Goal: Check status: Check status

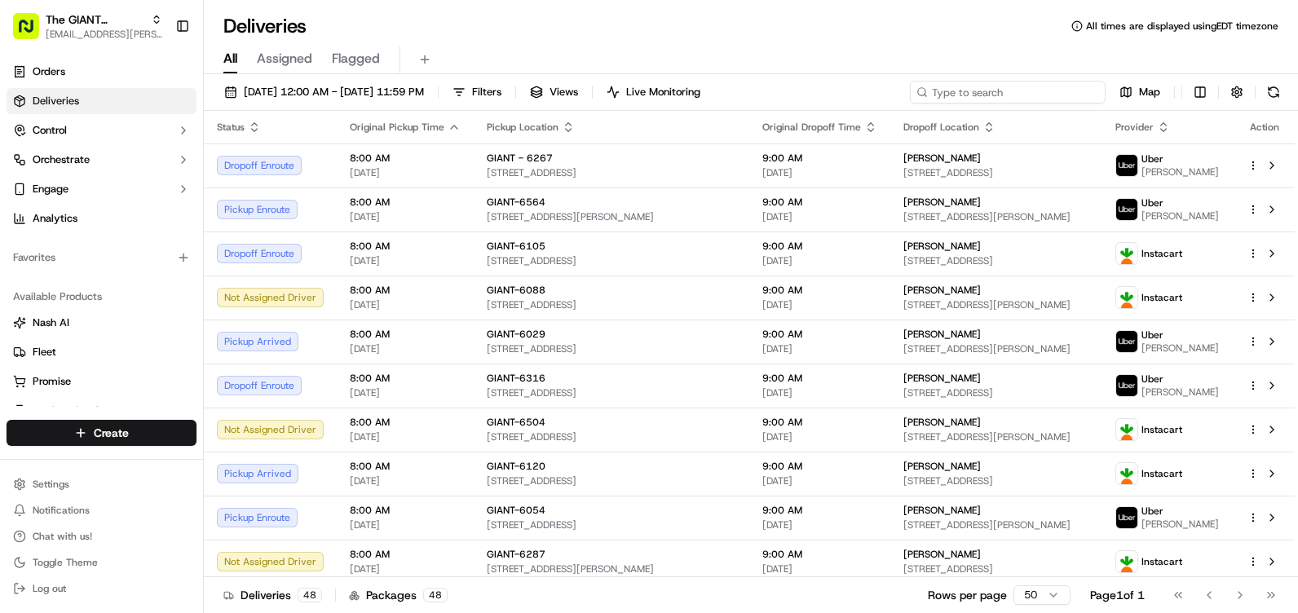
click at [1050, 93] on input at bounding box center [1008, 92] width 196 height 23
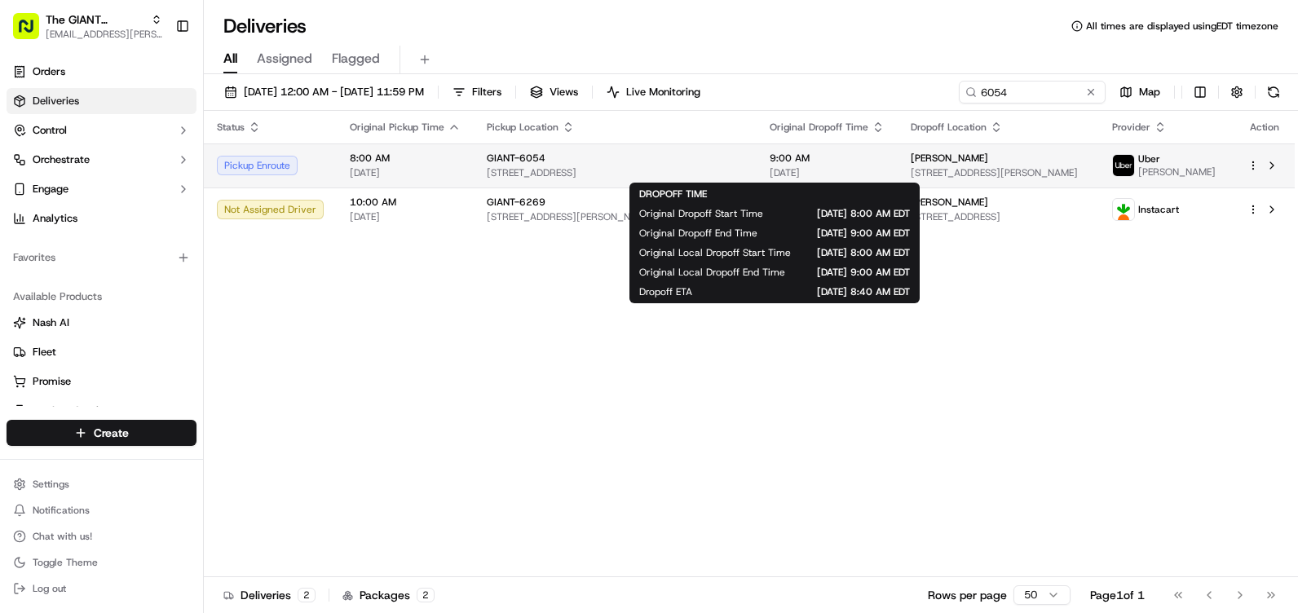
click at [769, 161] on span "9:00 AM" at bounding box center [826, 158] width 115 height 13
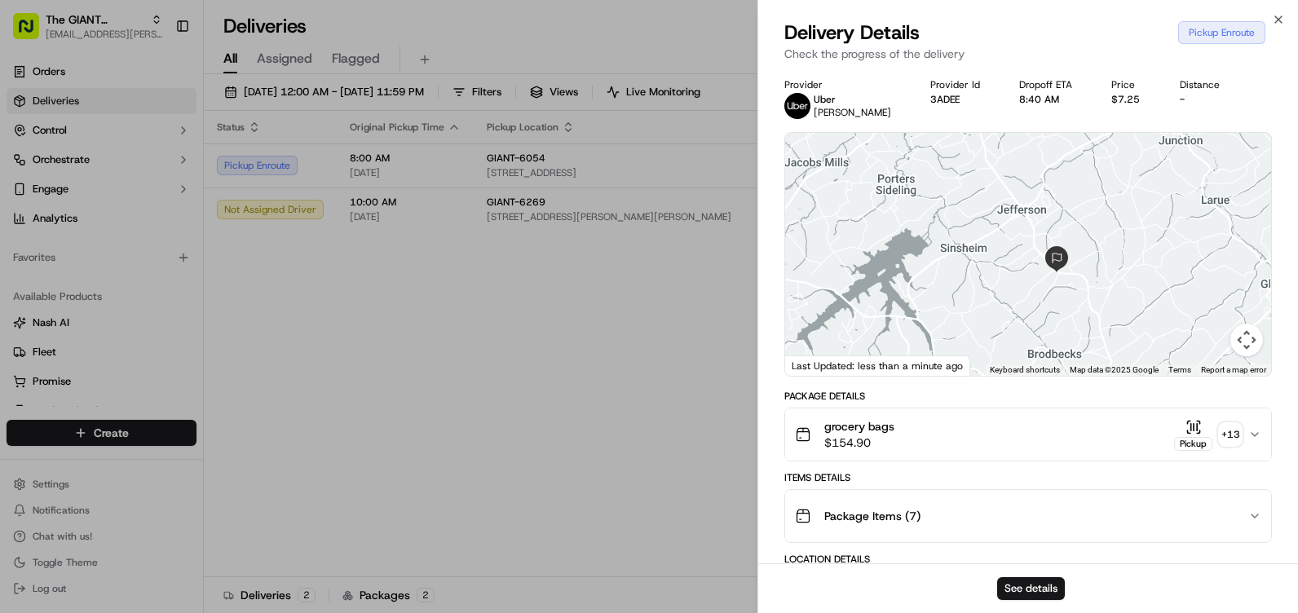
drag, startPoint x: 932, startPoint y: 317, endPoint x: 1219, endPoint y: 302, distance: 287.3
click at [1225, 304] on div at bounding box center [1028, 254] width 486 height 243
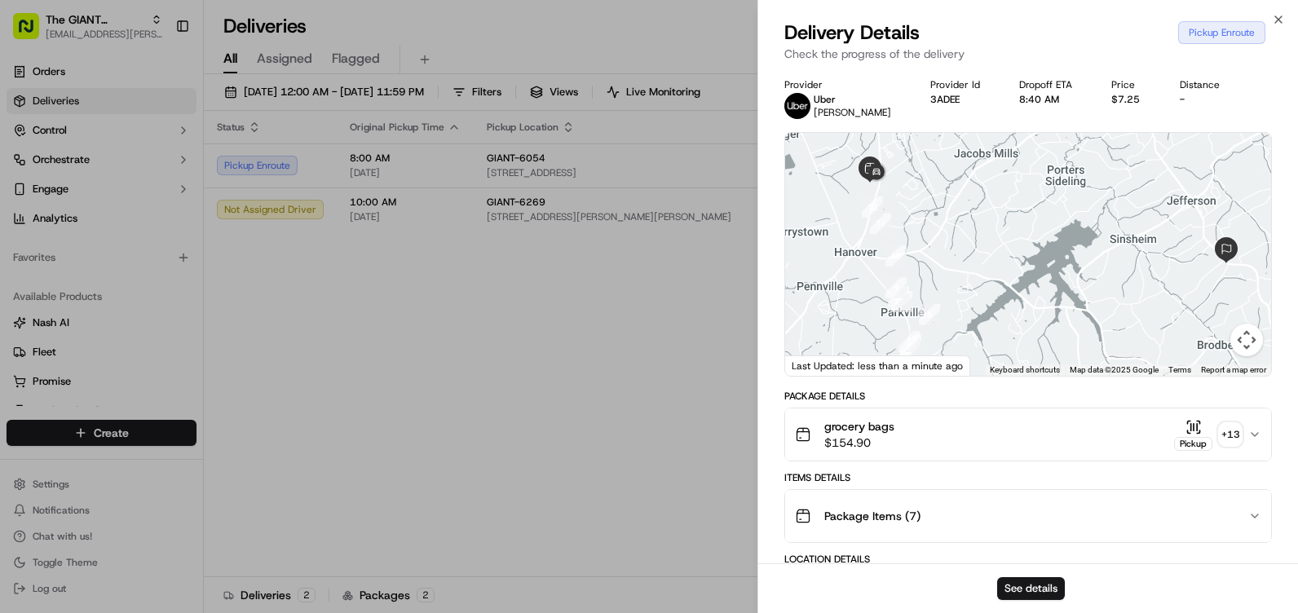
drag, startPoint x: 967, startPoint y: 309, endPoint x: 1097, endPoint y: 307, distance: 130.4
click at [1097, 307] on div at bounding box center [1028, 254] width 486 height 243
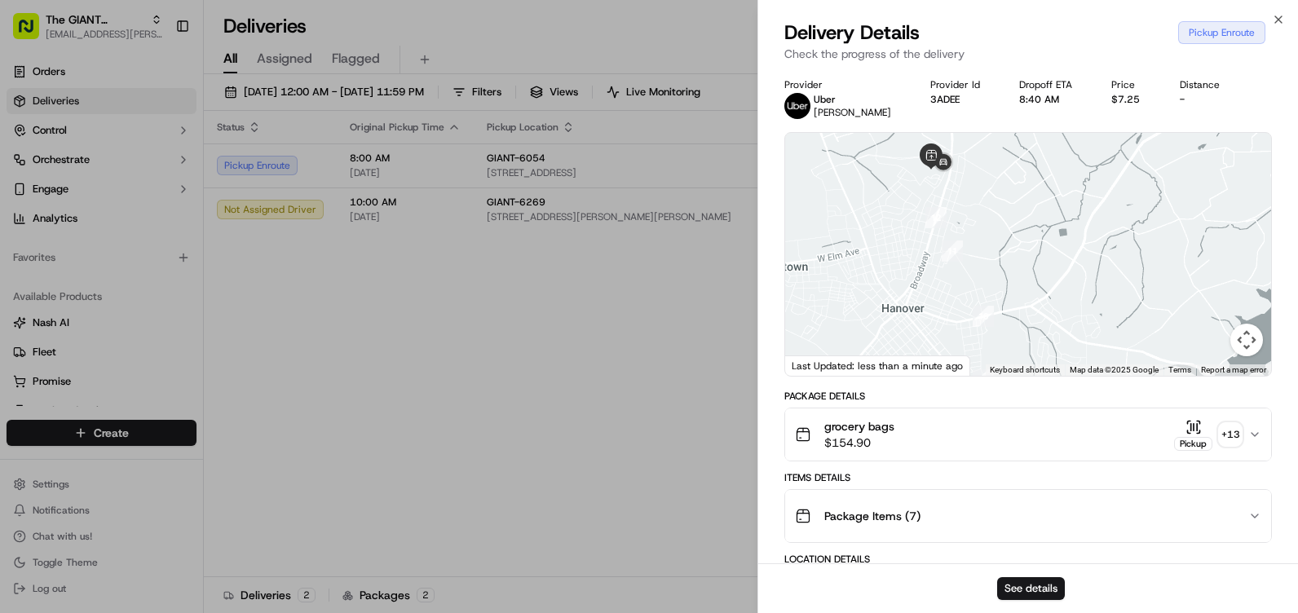
drag, startPoint x: 935, startPoint y: 284, endPoint x: 1123, endPoint y: 372, distance: 207.5
click at [1123, 372] on div "1 2 3 4 5 6 7 8 9 10 11 12 Keyboard shortcuts Map Data Map data ©2025 Google Ma…" at bounding box center [1028, 254] width 486 height 243
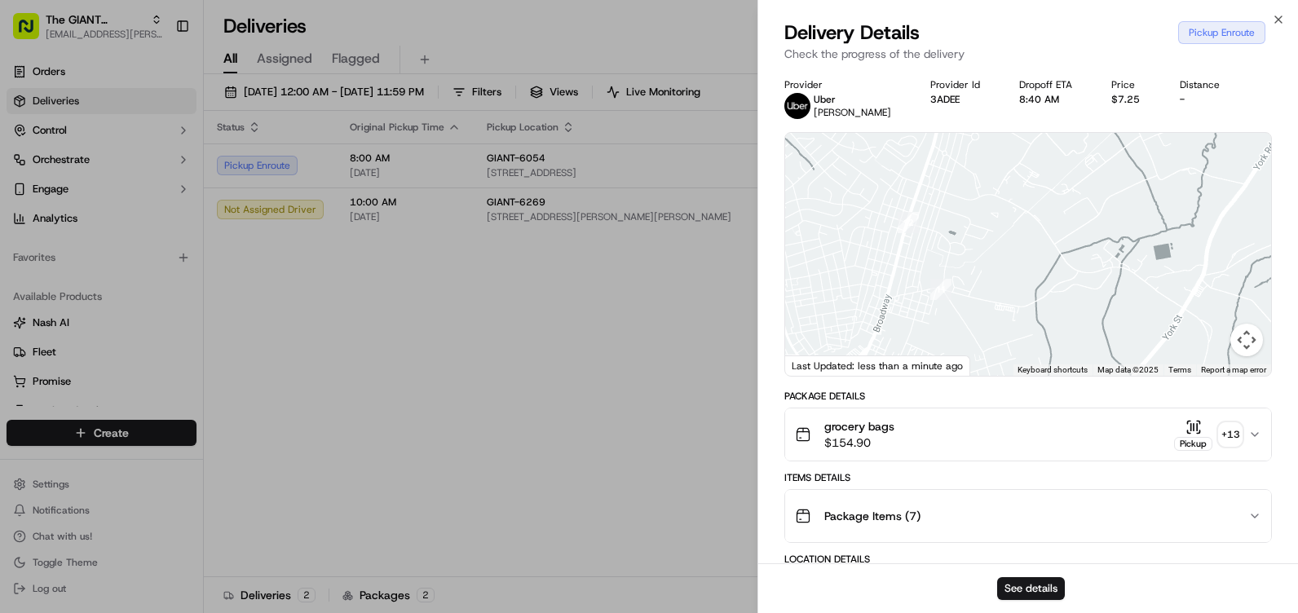
drag, startPoint x: 942, startPoint y: 292, endPoint x: 902, endPoint y: 388, distance: 104.1
click at [903, 395] on div "Provider [PERSON_NAME] Provider Id 3ADEE Dropoff ETA 8:40 AM Price $7.25 Distan…" at bounding box center [1027, 617] width 487 height 1079
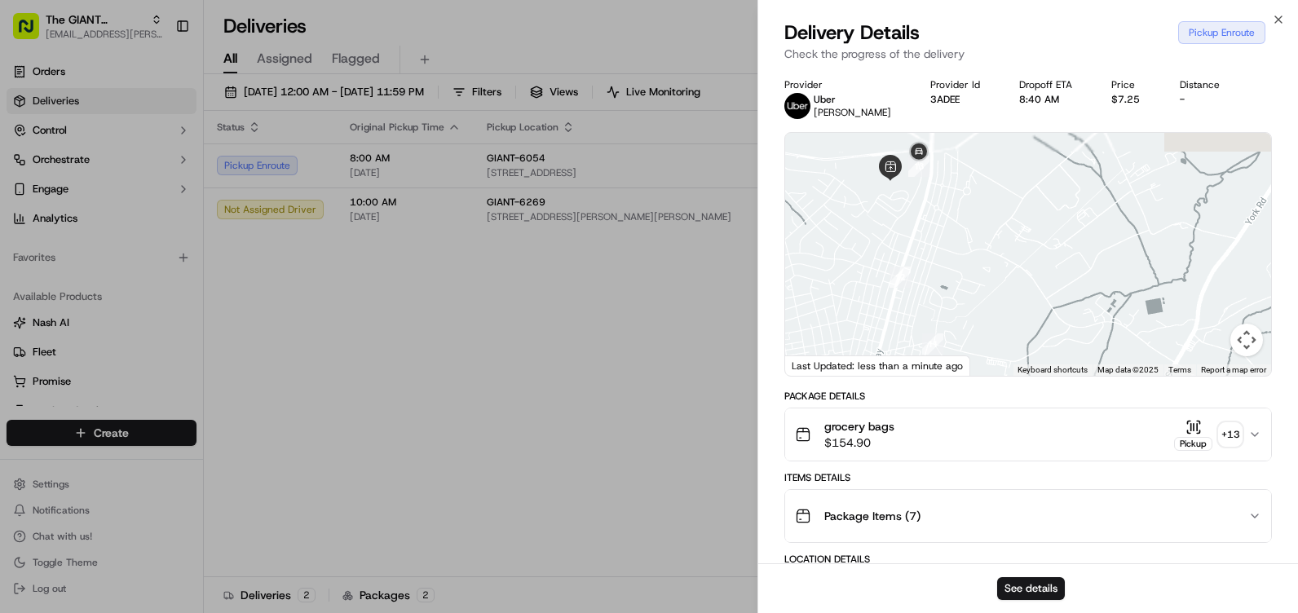
drag, startPoint x: 969, startPoint y: 278, endPoint x: 956, endPoint y: 315, distance: 38.9
click at [956, 315] on div at bounding box center [1028, 254] width 486 height 243
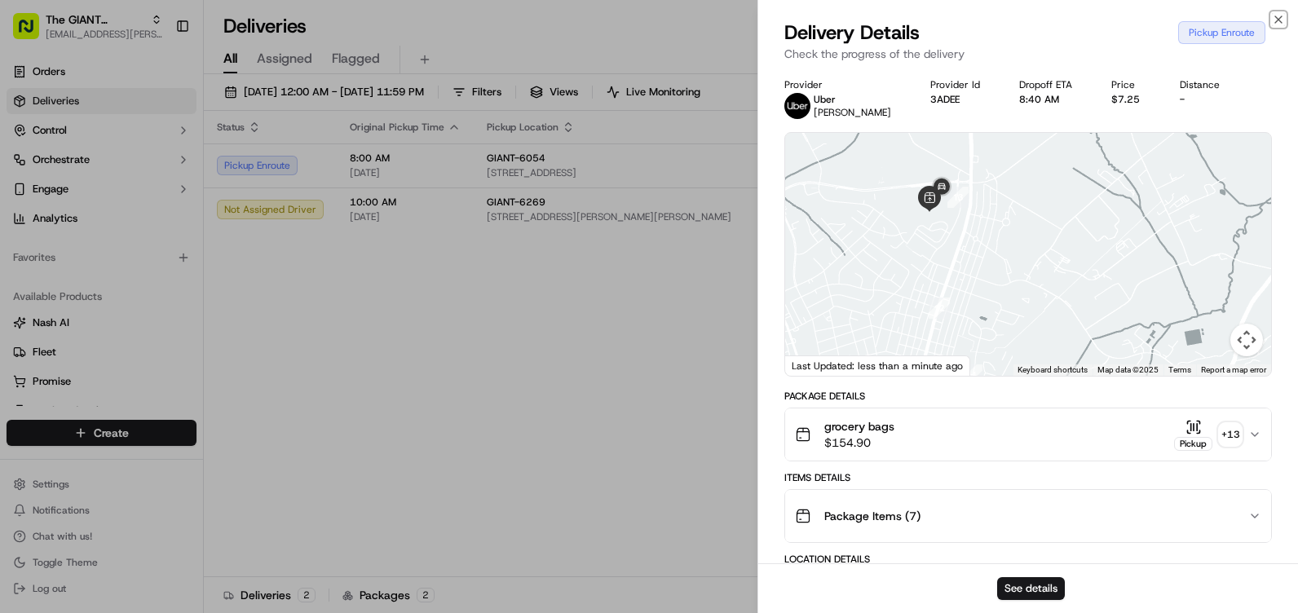
click at [1280, 16] on icon "button" at bounding box center [1278, 19] width 13 height 13
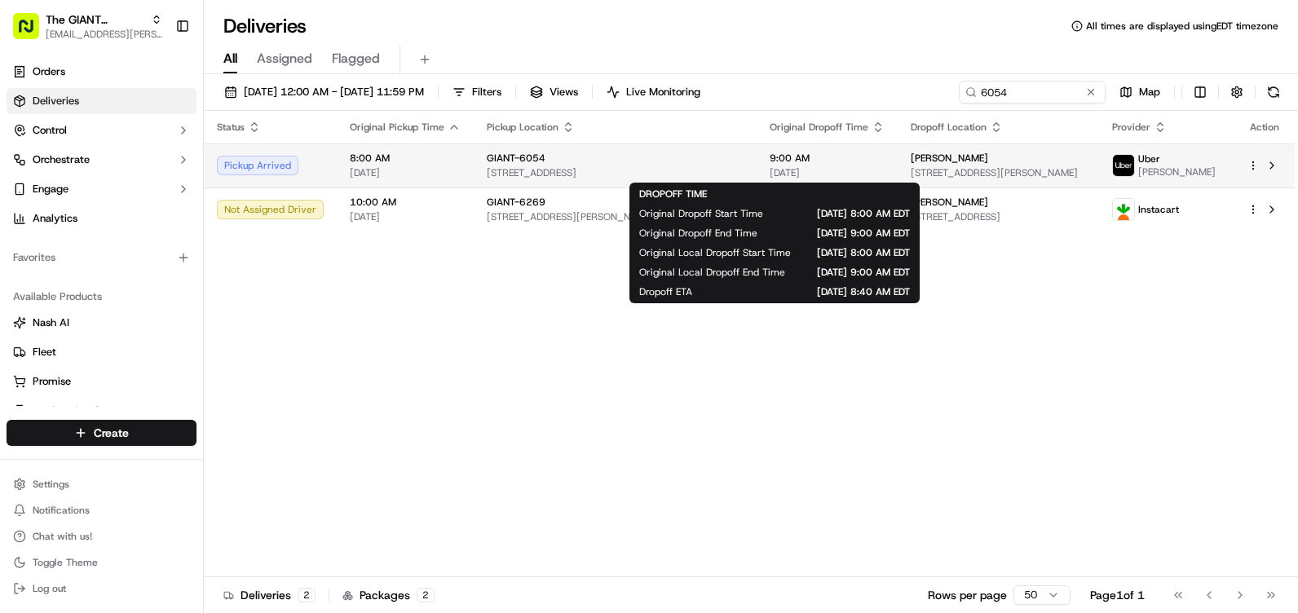
click at [769, 164] on span "9:00 AM" at bounding box center [826, 158] width 115 height 13
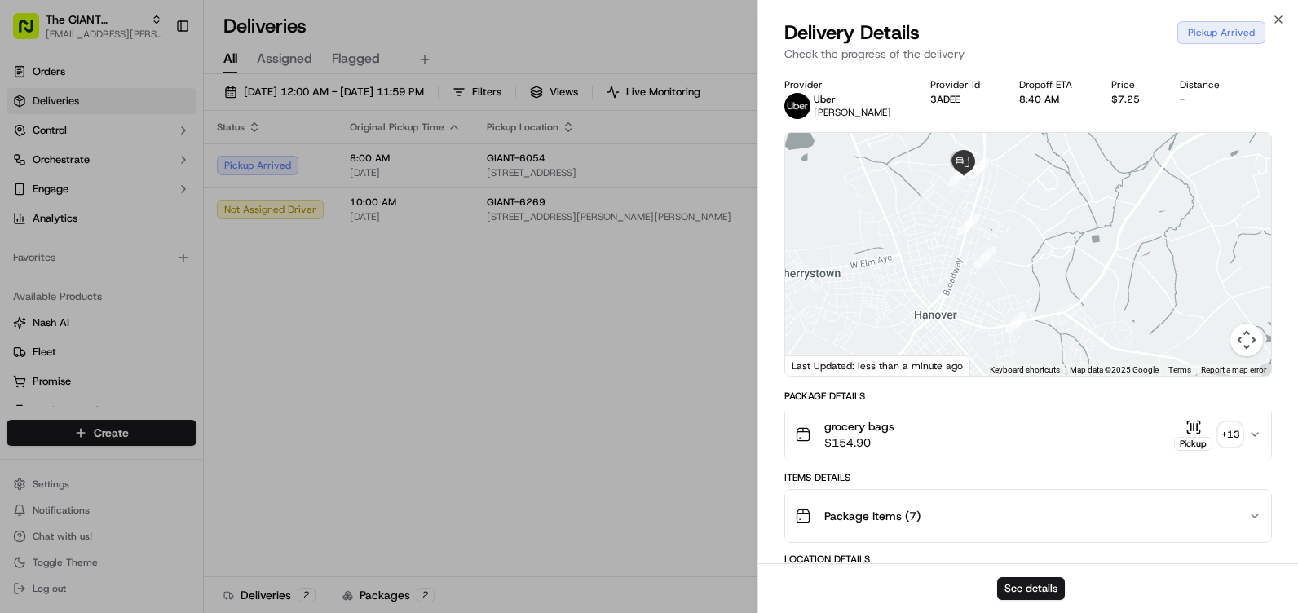
drag, startPoint x: 895, startPoint y: 257, endPoint x: 1080, endPoint y: 273, distance: 185.7
click at [1080, 273] on div at bounding box center [1028, 254] width 486 height 243
click at [1272, 17] on icon "button" at bounding box center [1278, 19] width 13 height 13
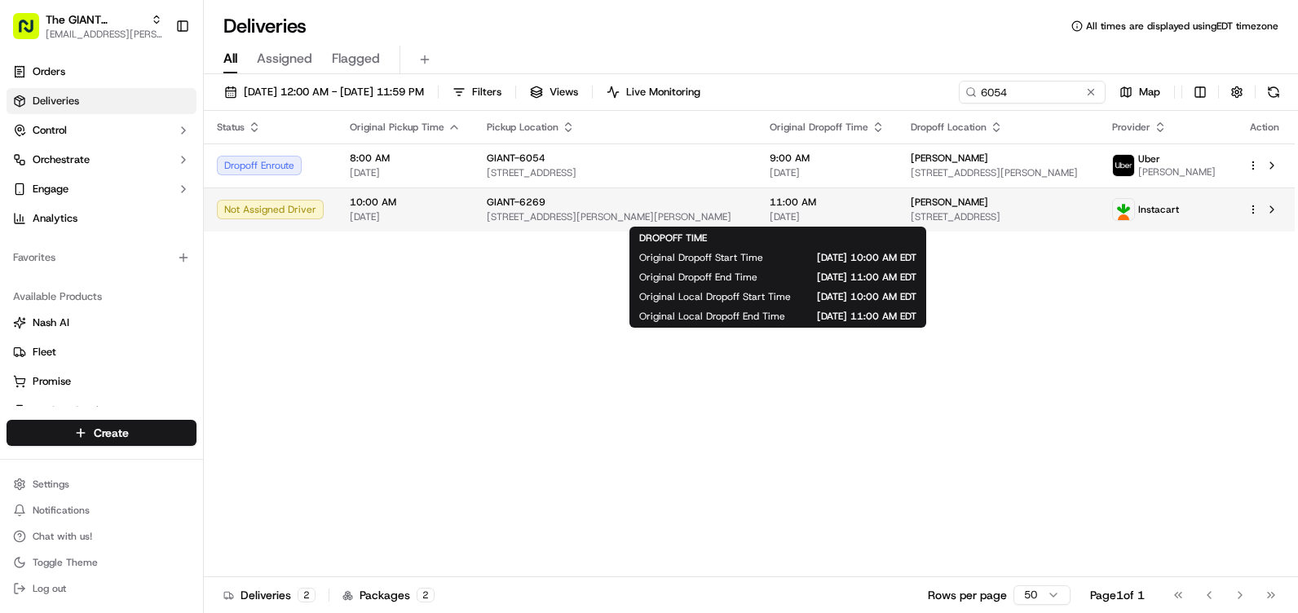
click at [769, 206] on span "11:00 AM" at bounding box center [826, 202] width 115 height 13
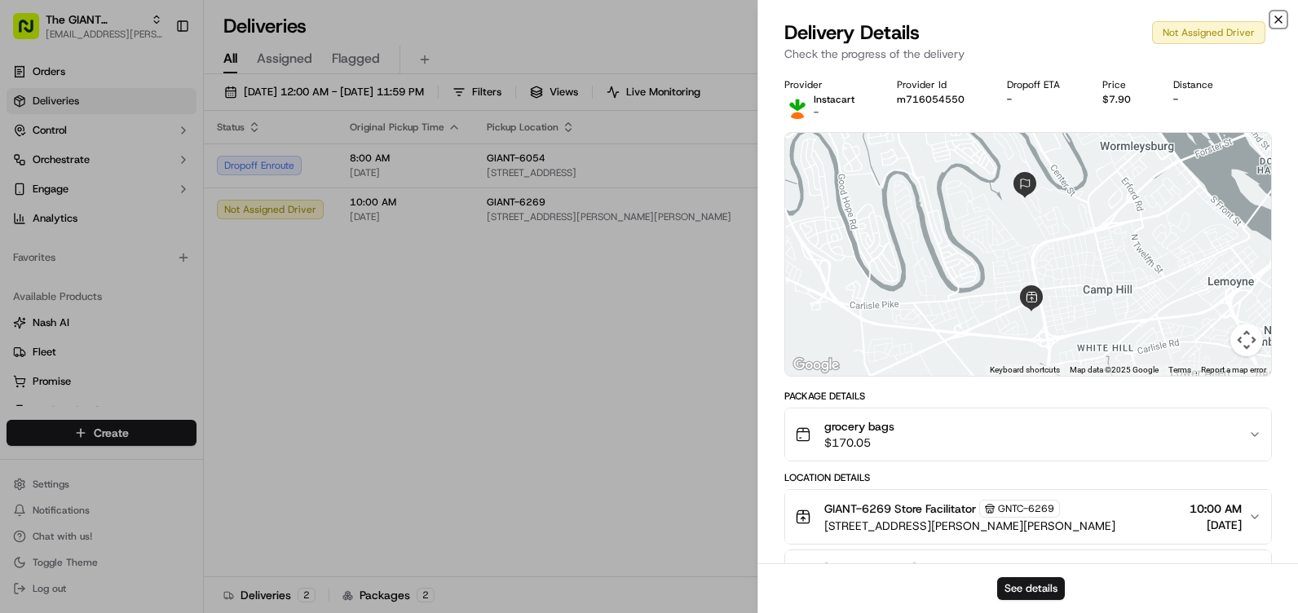
click at [1274, 17] on icon "button" at bounding box center [1278, 19] width 13 height 13
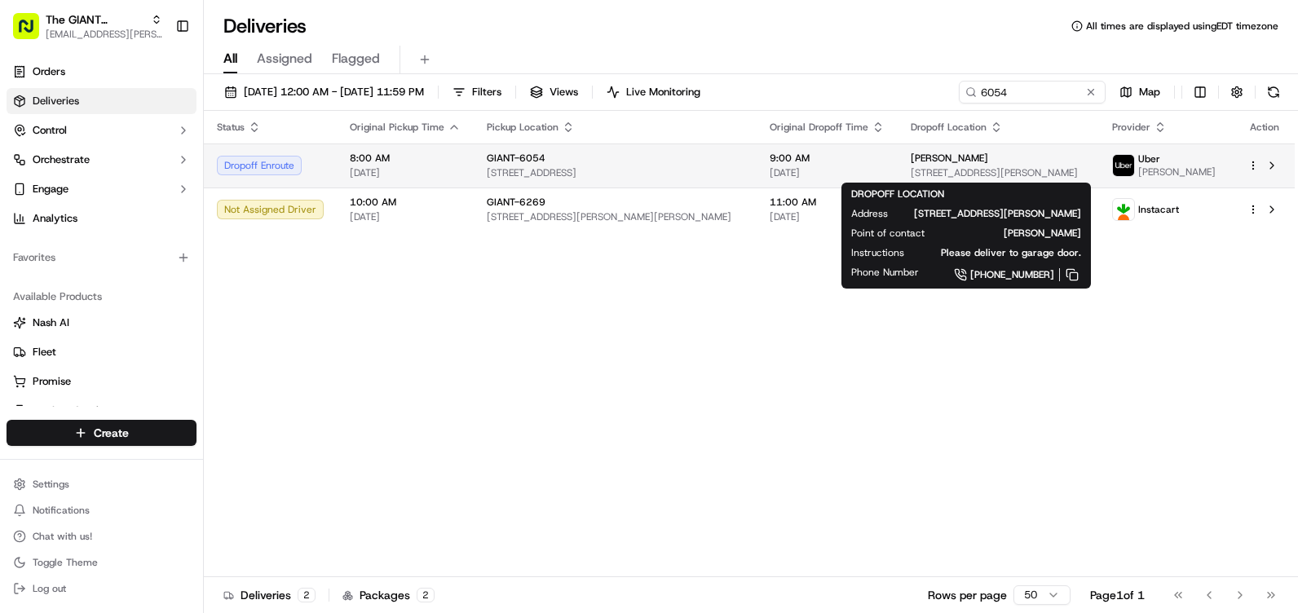
click at [920, 165] on div "[PERSON_NAME] [STREET_ADDRESS][PERSON_NAME]" at bounding box center [997, 166] width 175 height 28
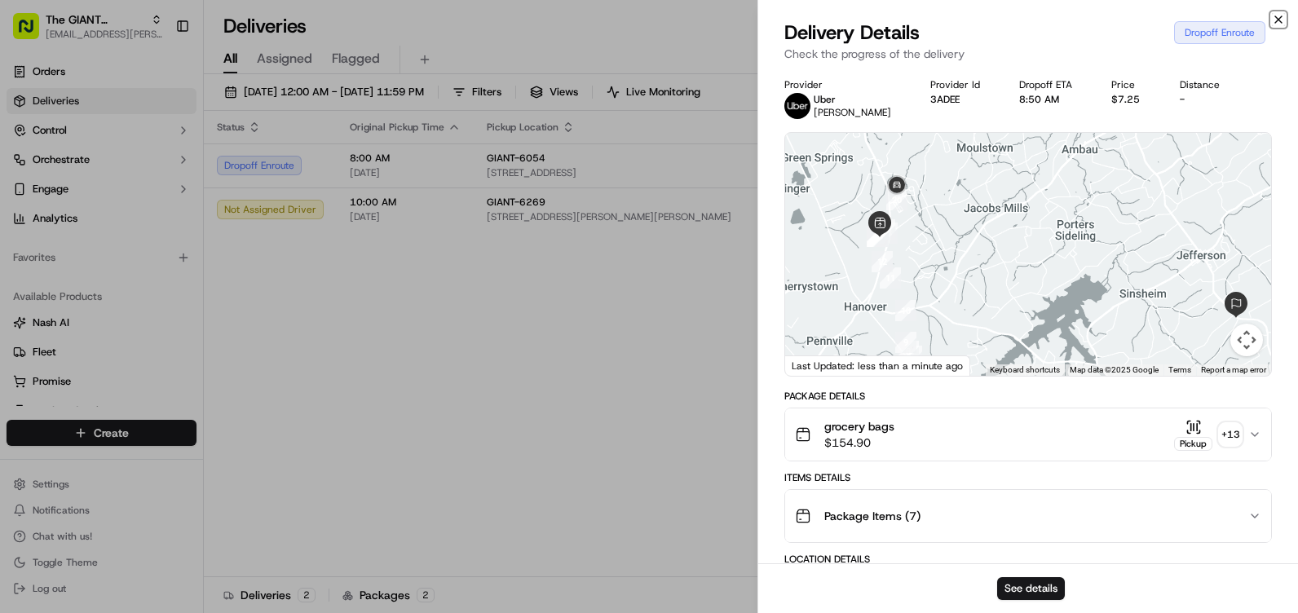
click at [1281, 18] on icon "button" at bounding box center [1278, 19] width 13 height 13
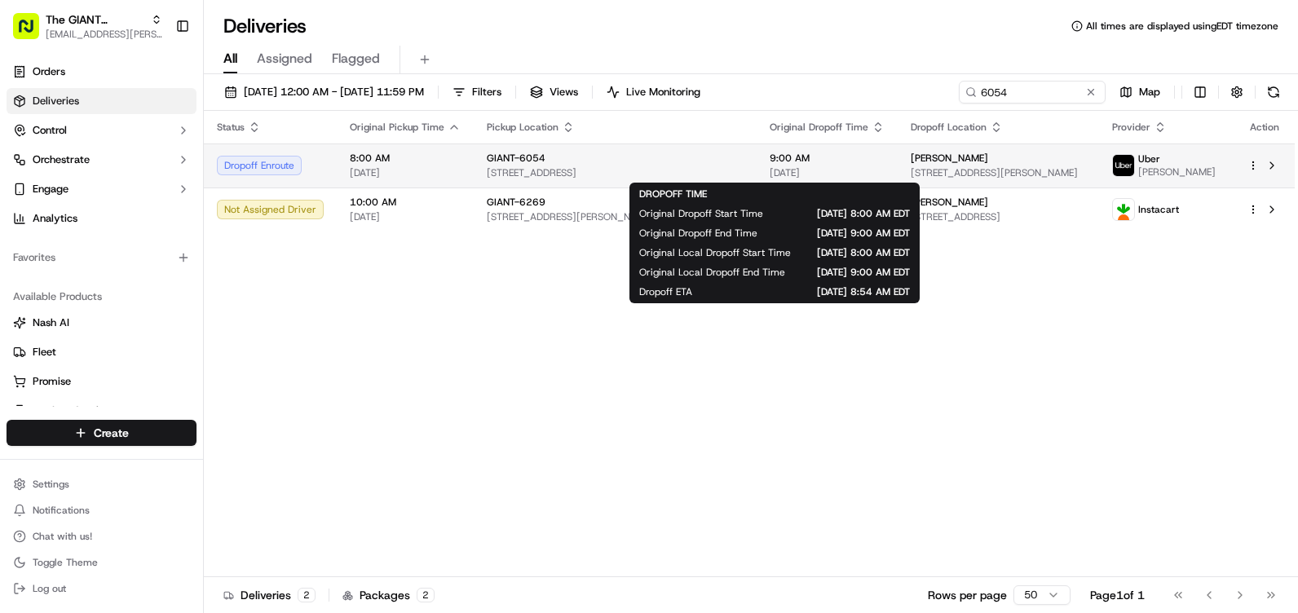
click at [769, 156] on span "9:00 AM" at bounding box center [826, 158] width 115 height 13
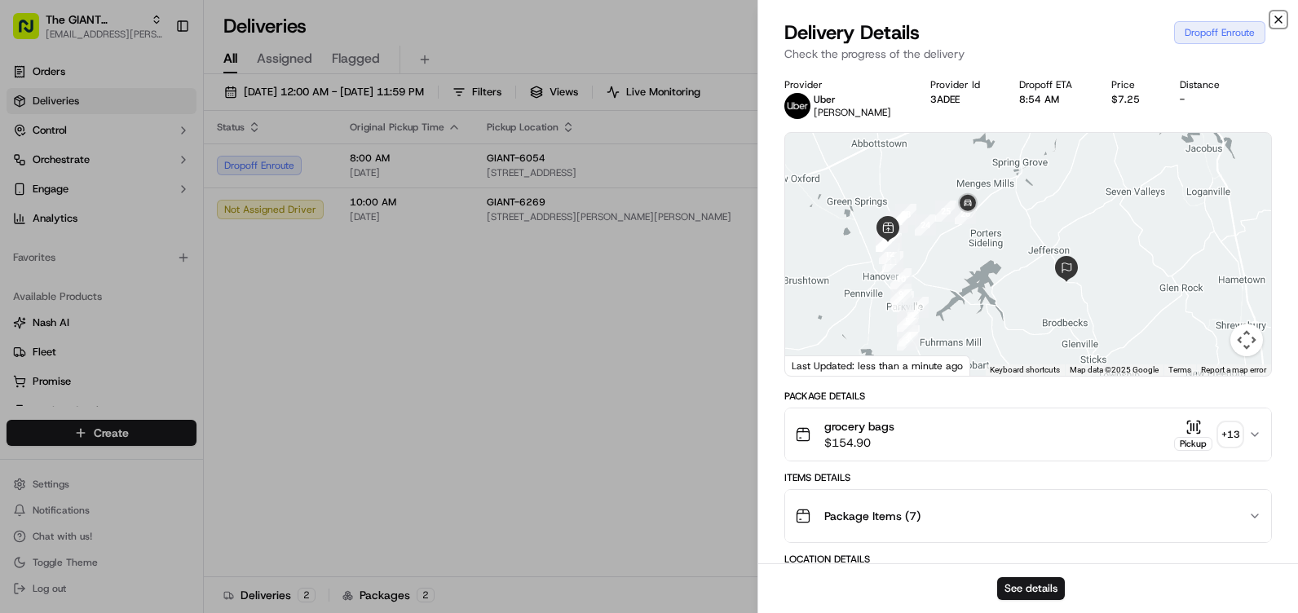
click at [1279, 20] on icon "button" at bounding box center [1278, 19] width 13 height 13
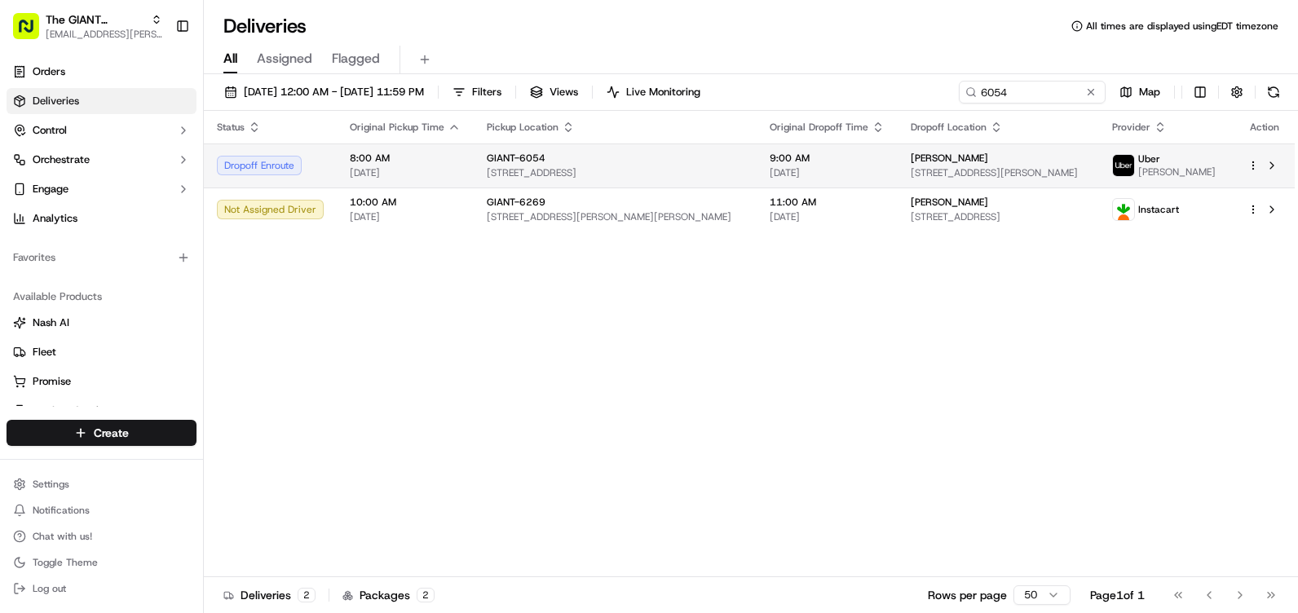
click at [769, 165] on div "9:00 AM [DATE]" at bounding box center [826, 166] width 115 height 28
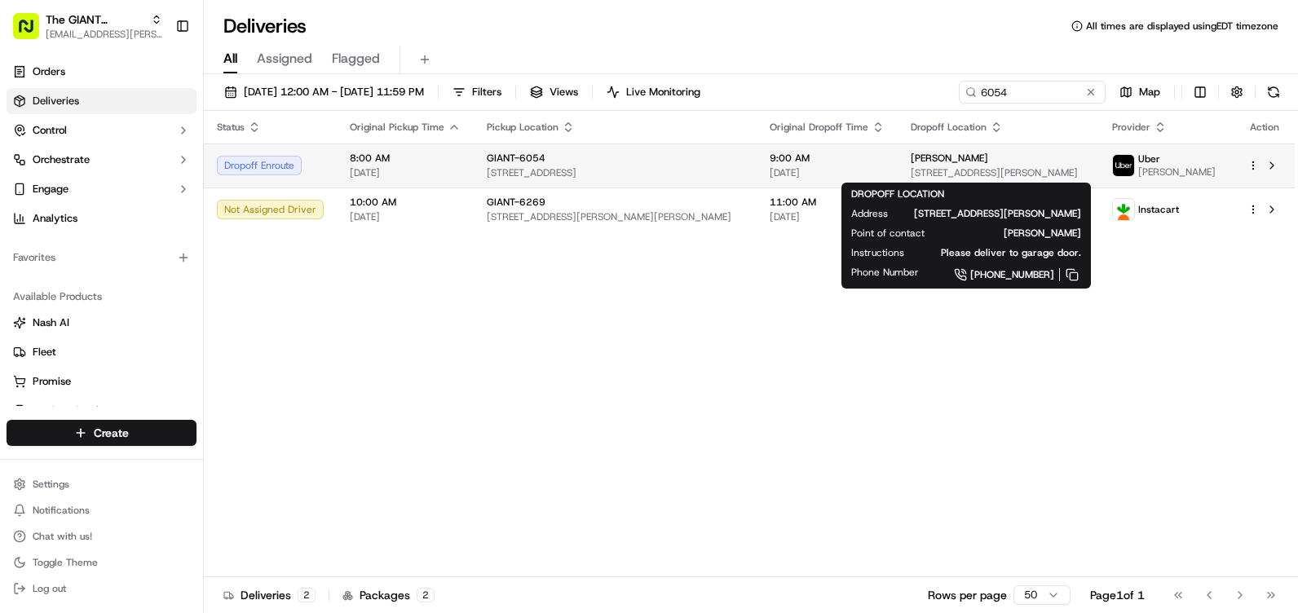
click at [937, 171] on span "[STREET_ADDRESS][PERSON_NAME]" at bounding box center [997, 172] width 175 height 13
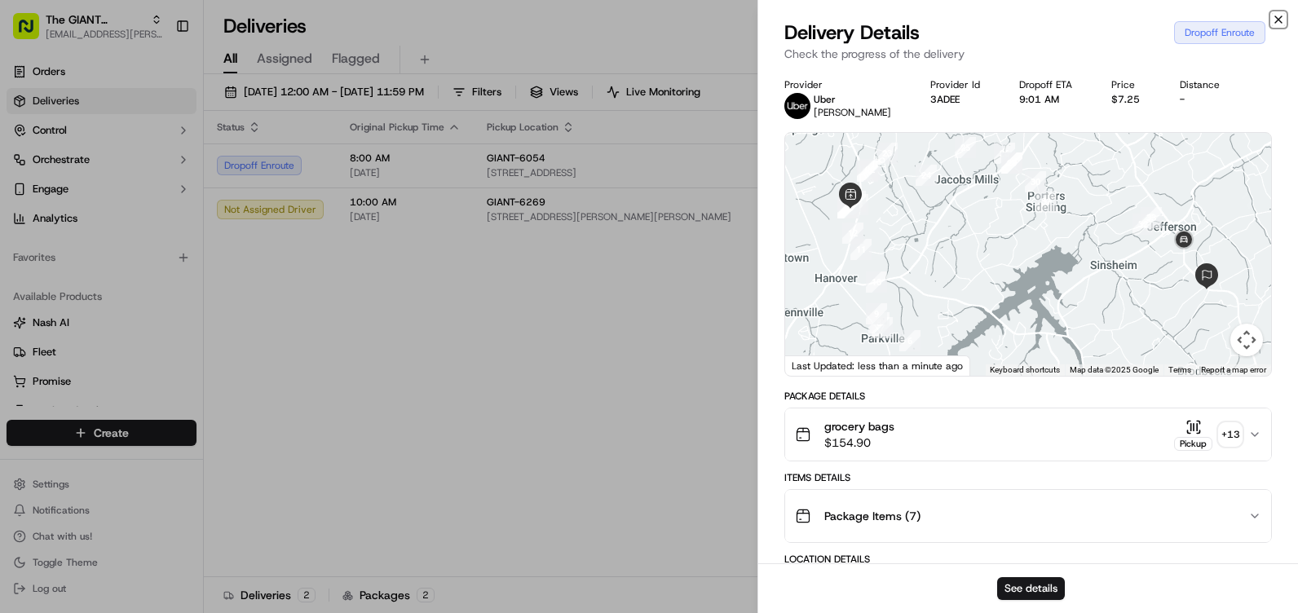
click at [1279, 19] on icon "button" at bounding box center [1278, 19] width 7 height 7
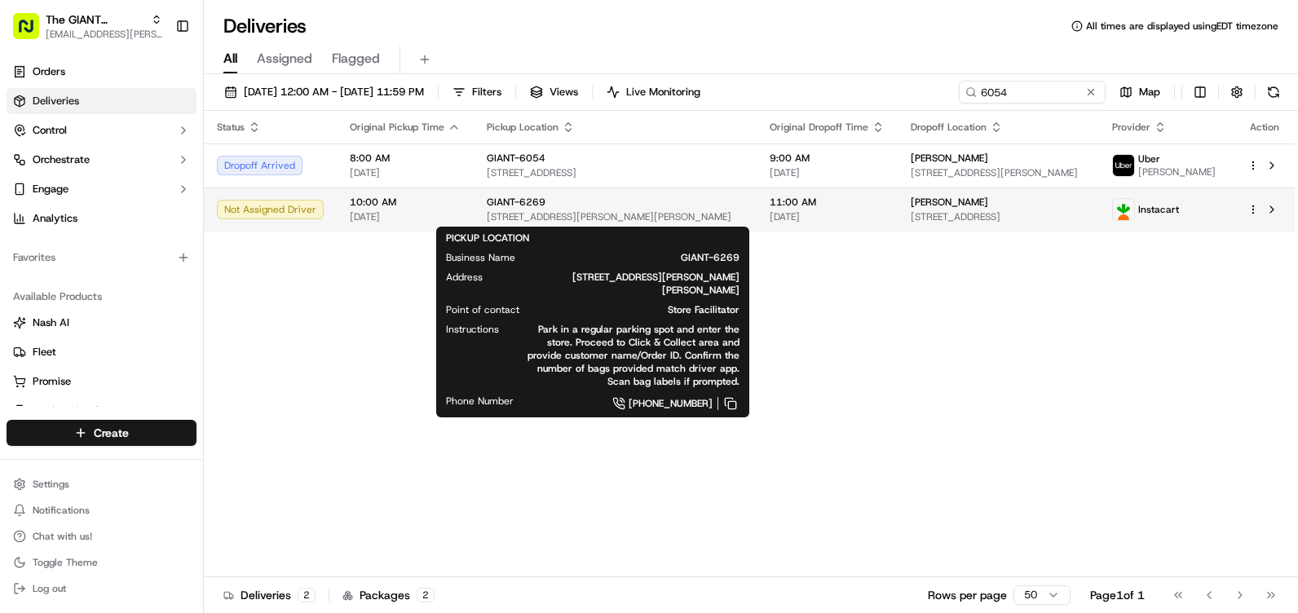
click at [570, 208] on div "GIANT-6269" at bounding box center [615, 202] width 257 height 13
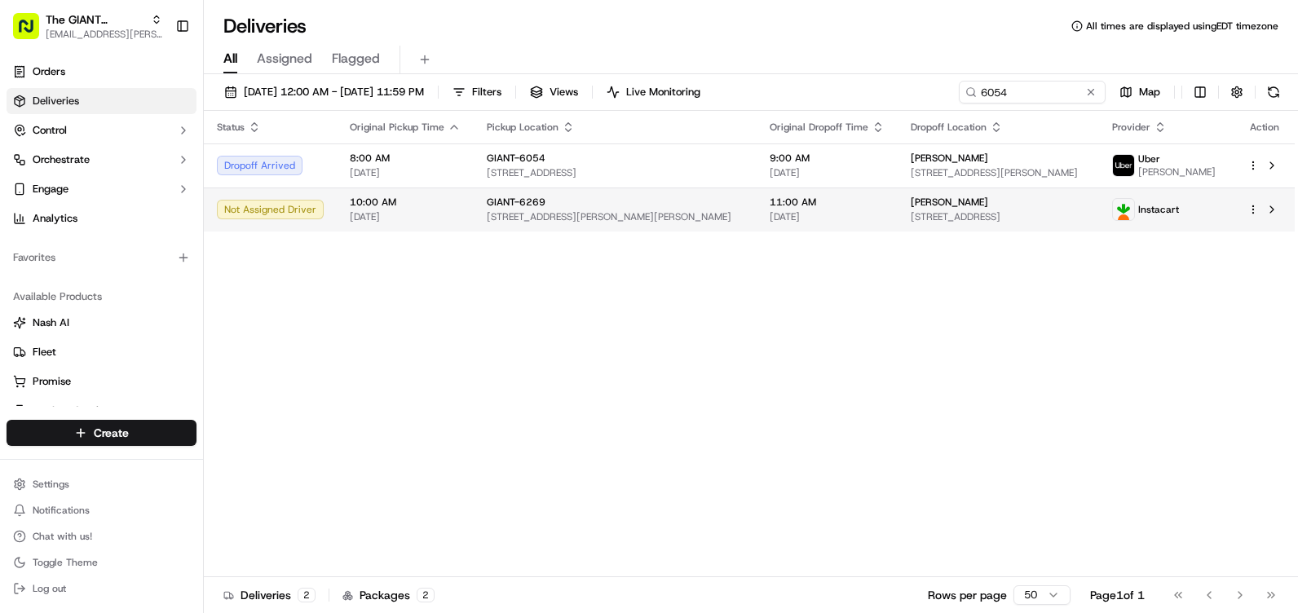
click at [957, 224] on td "[PERSON_NAME] [STREET_ADDRESS]" at bounding box center [997, 209] width 201 height 44
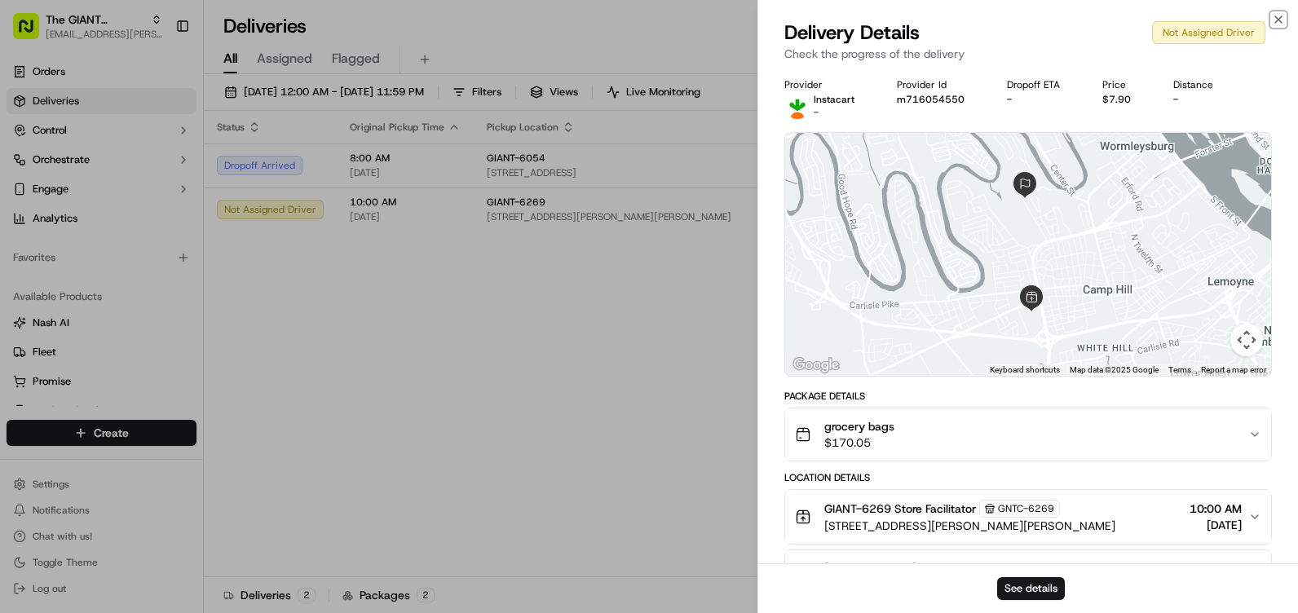
drag, startPoint x: 1276, startPoint y: 14, endPoint x: 1277, endPoint y: 33, distance: 19.6
click at [1276, 15] on icon "button" at bounding box center [1278, 19] width 13 height 13
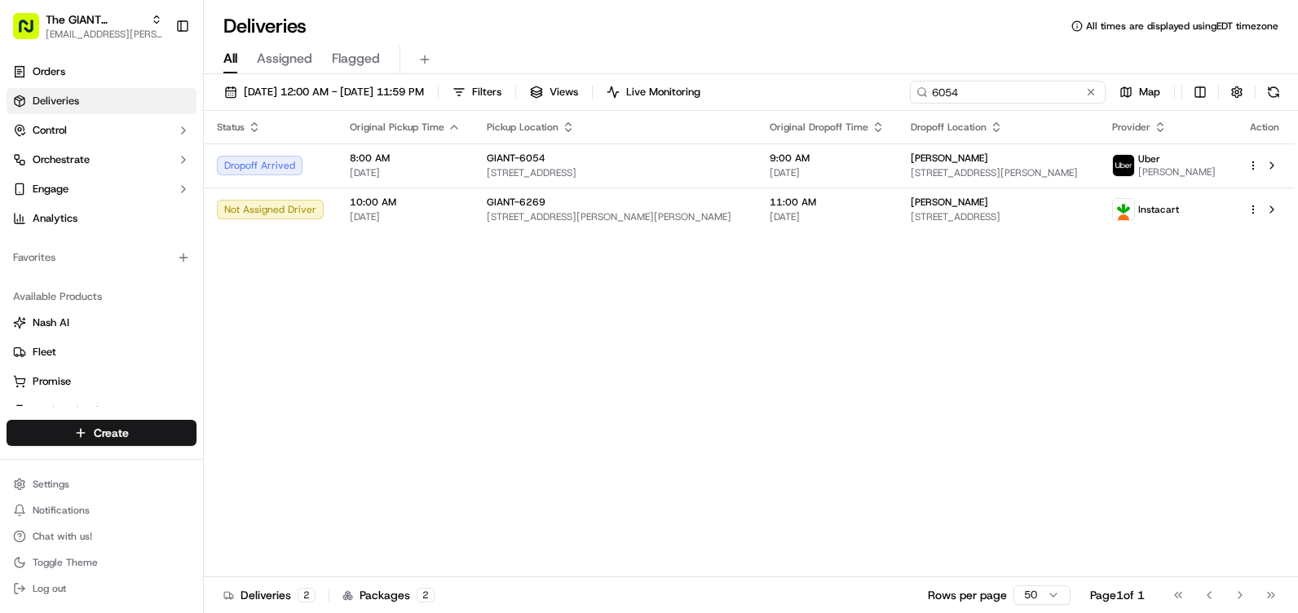
click at [1032, 90] on input "6054" at bounding box center [1008, 92] width 196 height 23
click at [1032, 89] on input "6054" at bounding box center [1008, 92] width 196 height 23
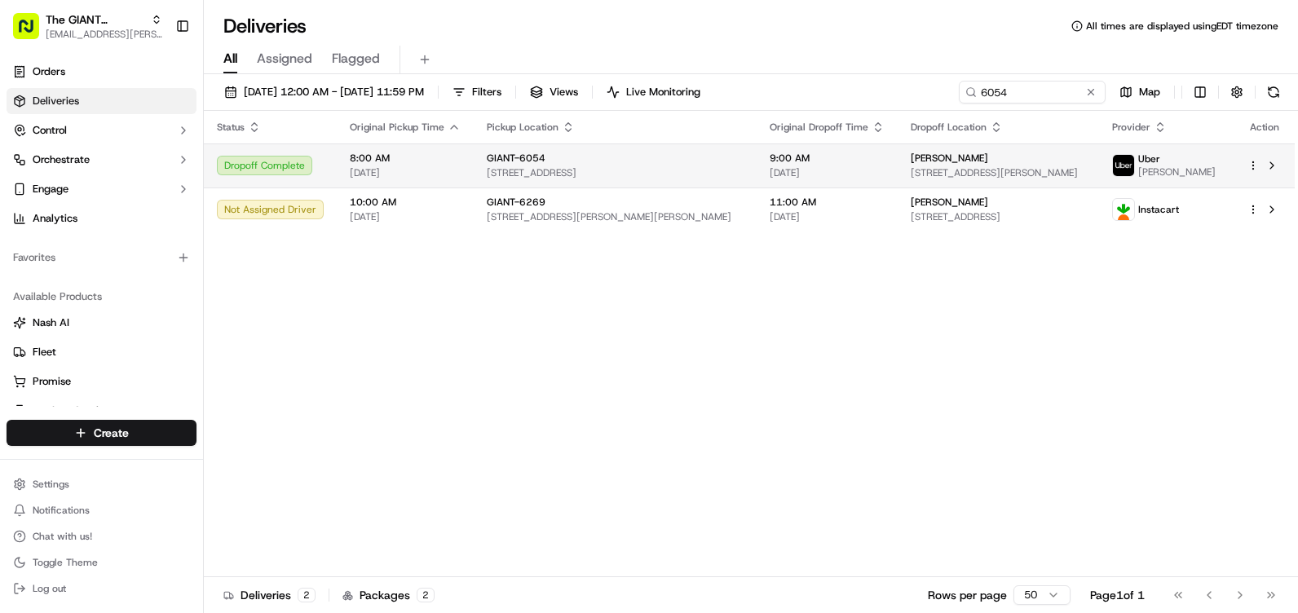
click at [910, 162] on span "[PERSON_NAME]" at bounding box center [948, 158] width 77 height 13
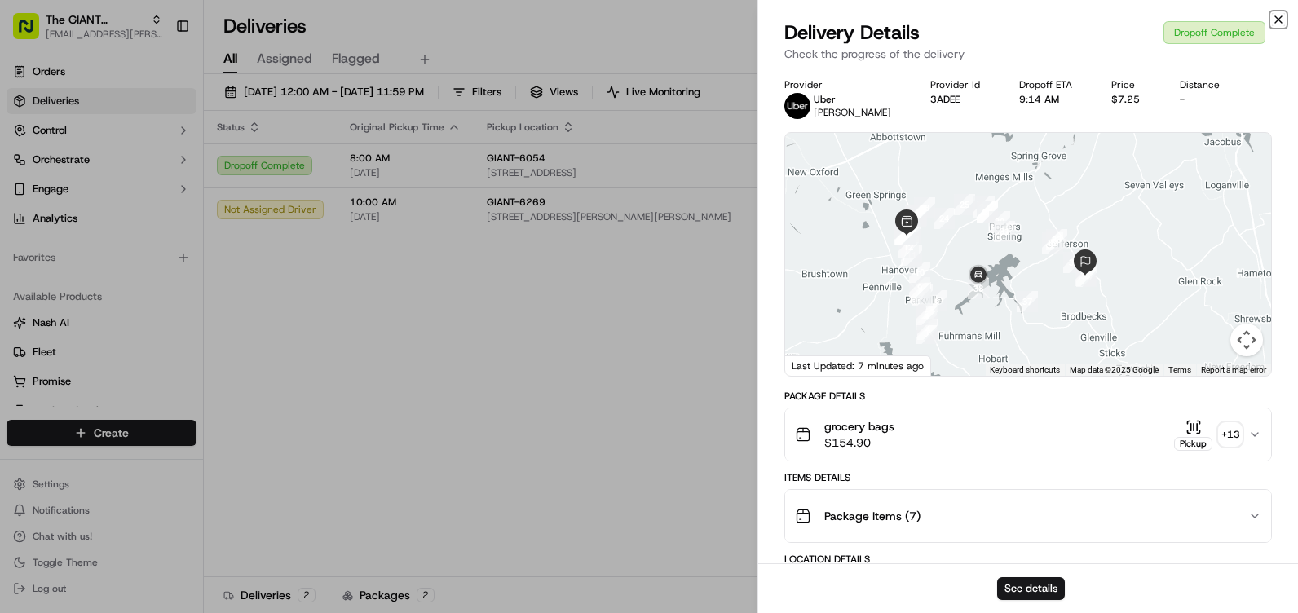
click at [1279, 13] on icon "button" at bounding box center [1278, 19] width 13 height 13
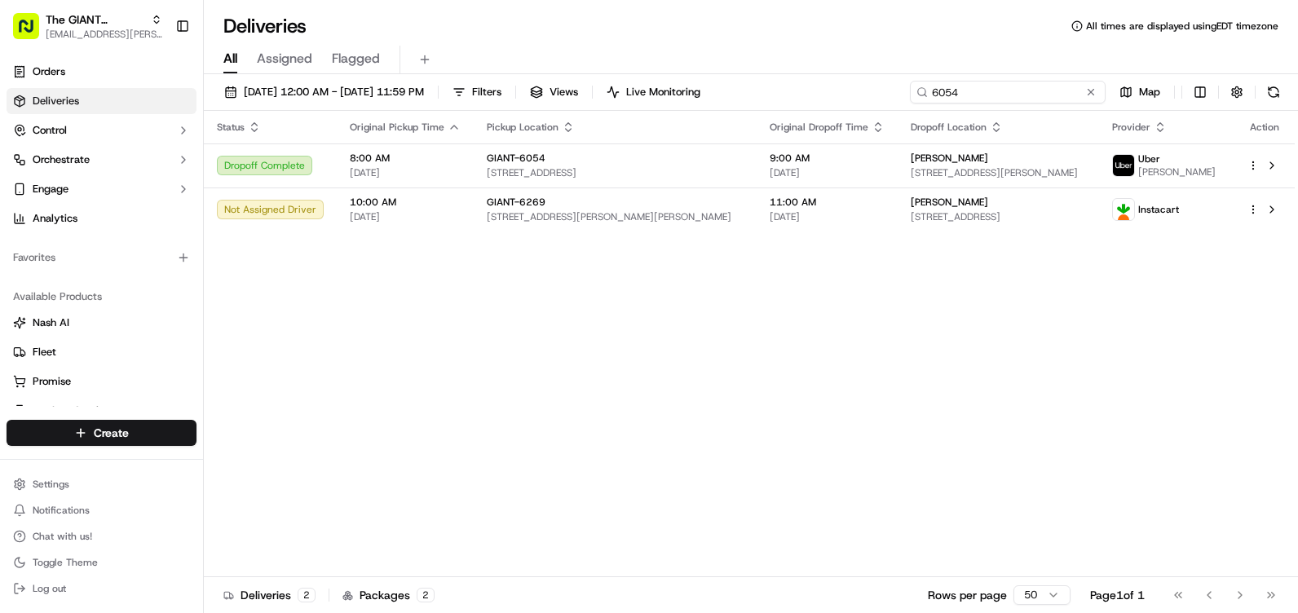
click at [1043, 90] on input "6054" at bounding box center [1008, 92] width 196 height 23
type input "6"
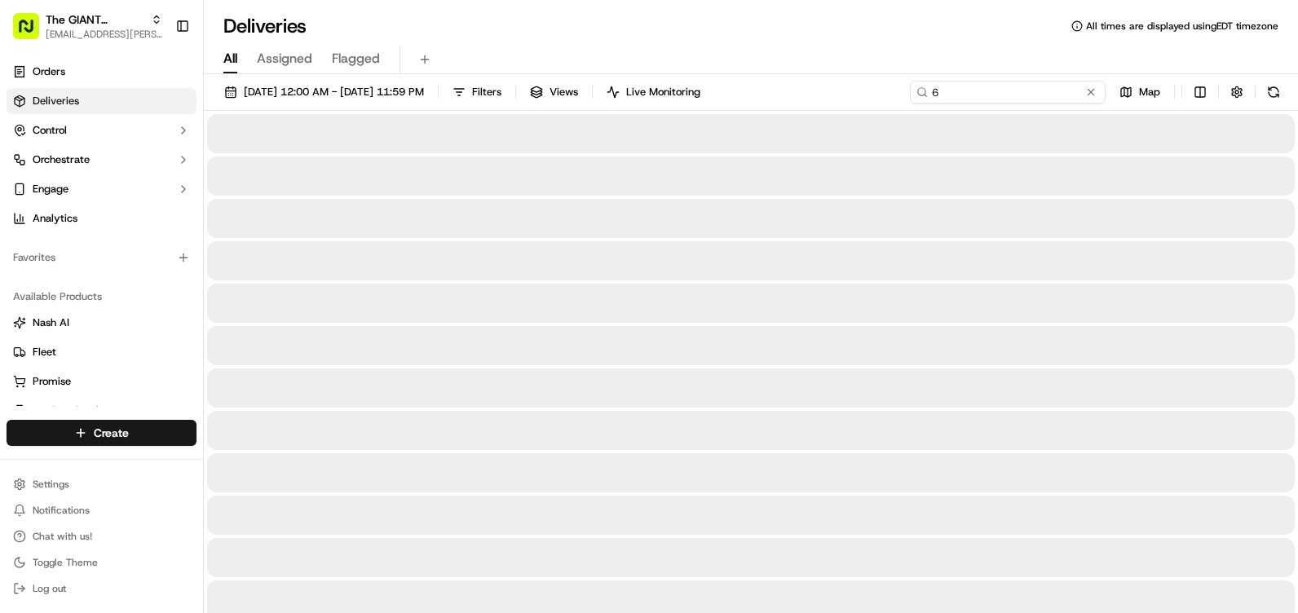
type input "6054"
